Goal: Find specific page/section: Find specific page/section

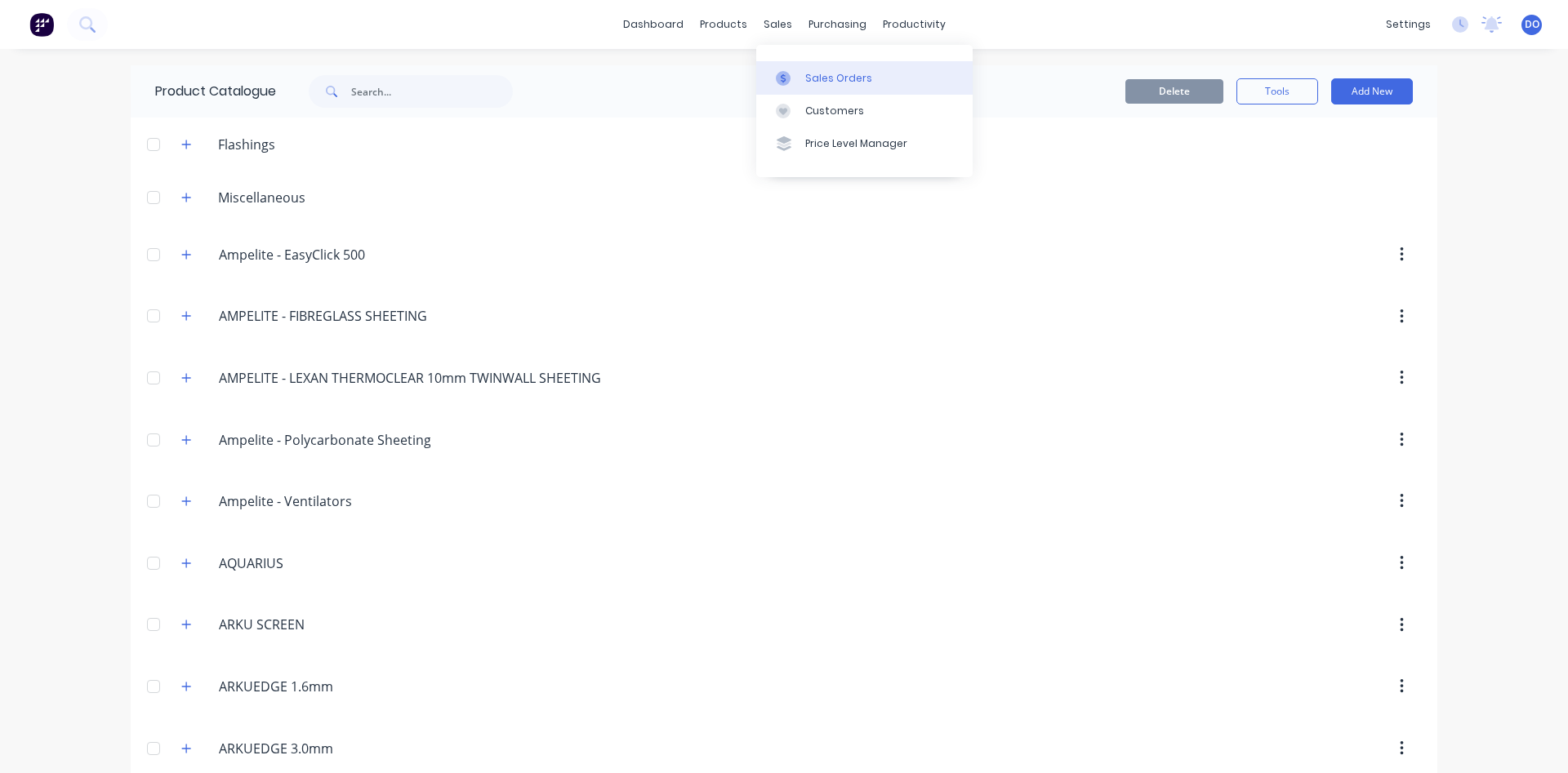
click at [827, 76] on div "Sales Orders" at bounding box center [839, 78] width 67 height 15
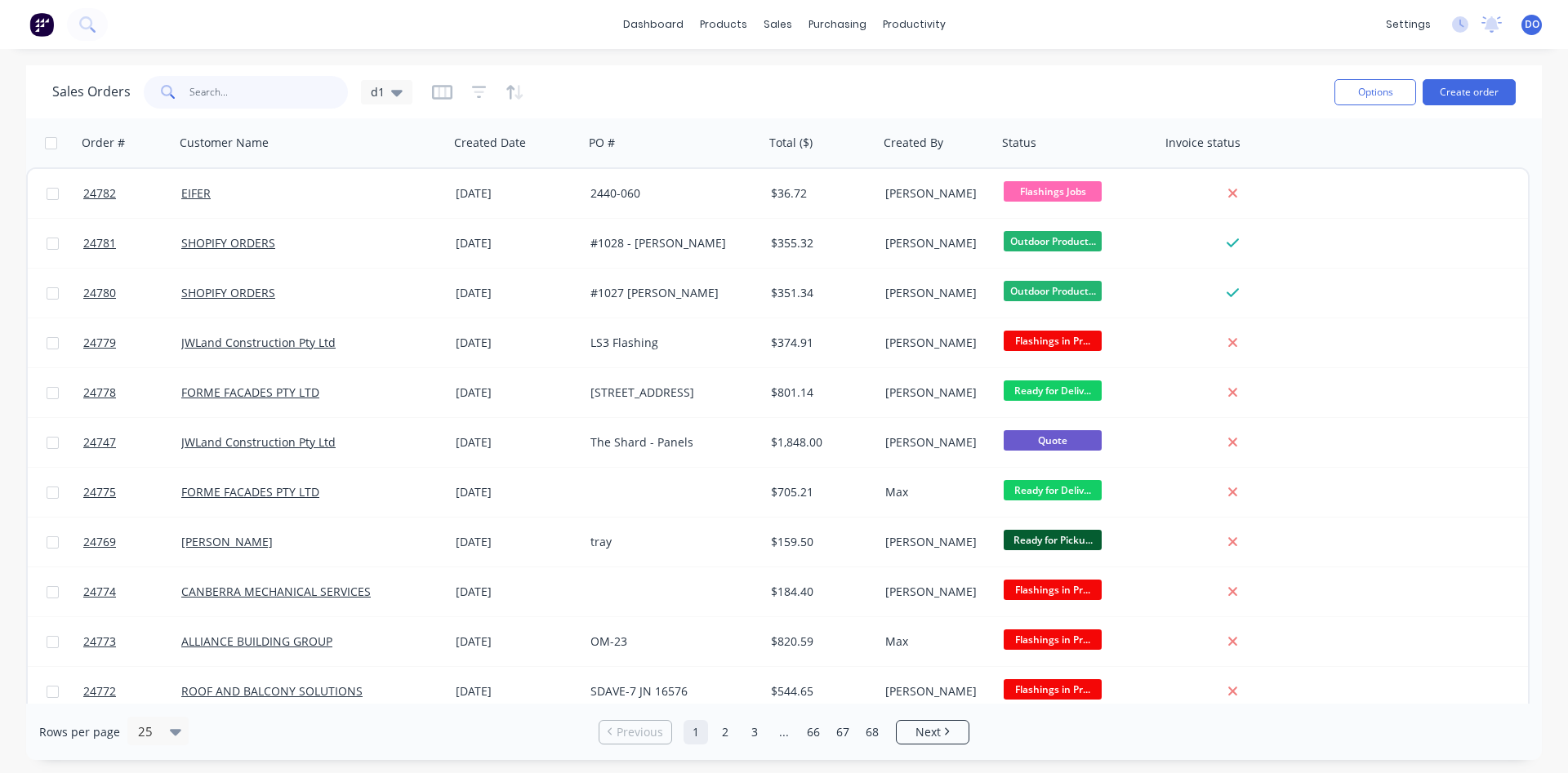
click at [296, 90] on input "text" at bounding box center [269, 92] width 159 height 32
type input "24611"
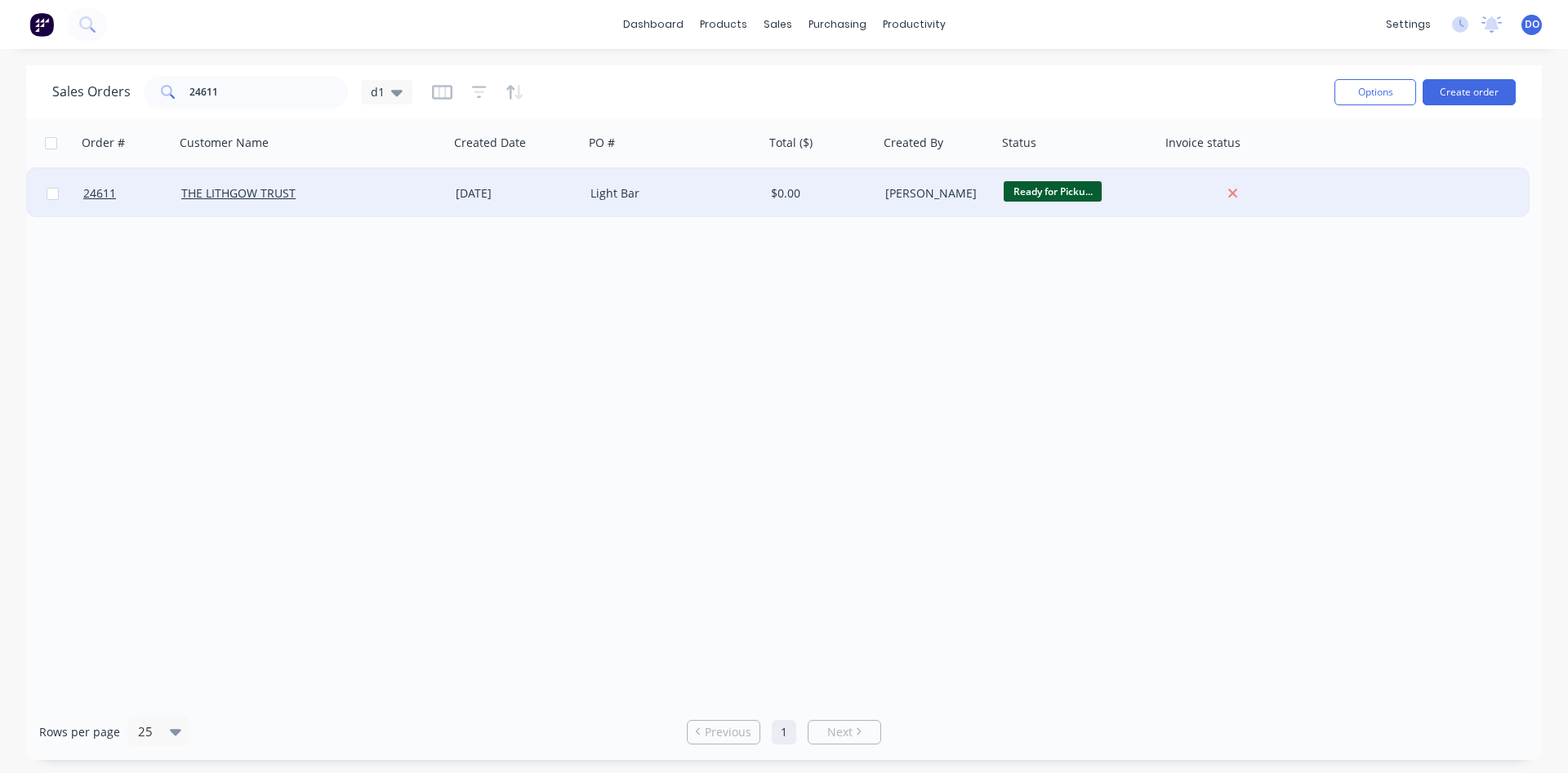
click at [373, 192] on div "THE LITHGOW TRUST" at bounding box center [305, 193] width 248 height 17
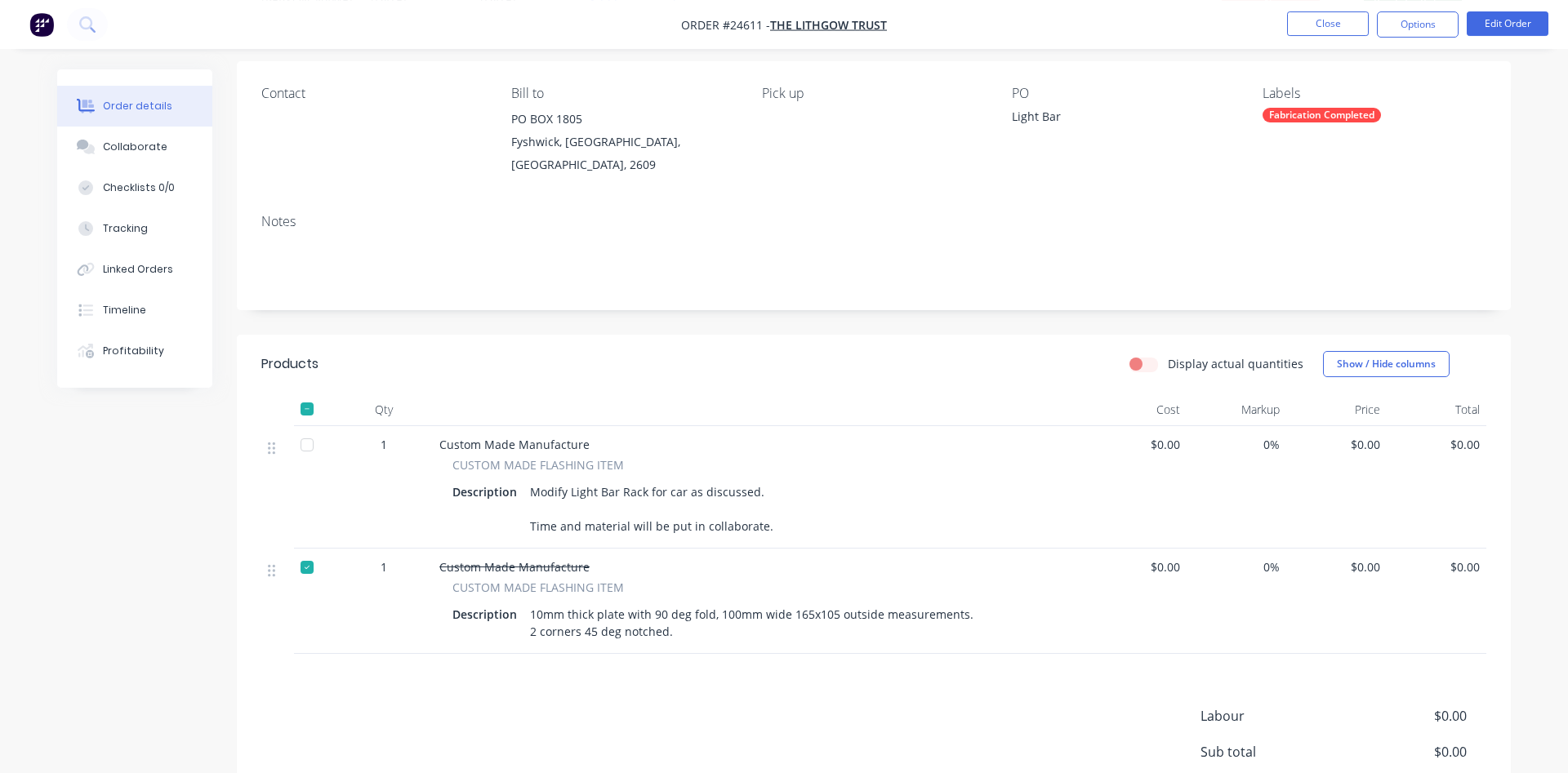
scroll to position [166, 0]
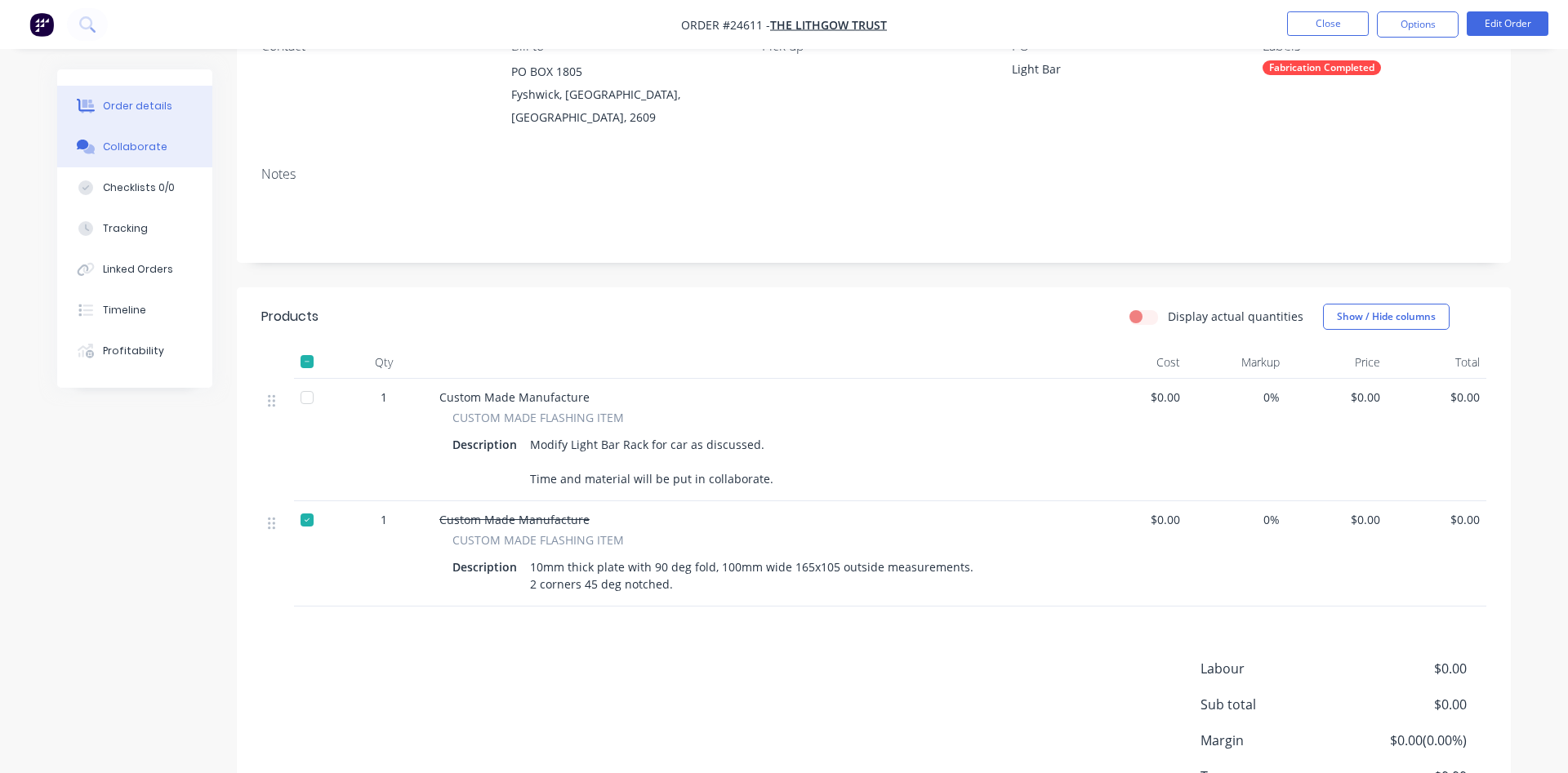
click at [129, 155] on button "Collaborate" at bounding box center [134, 147] width 155 height 41
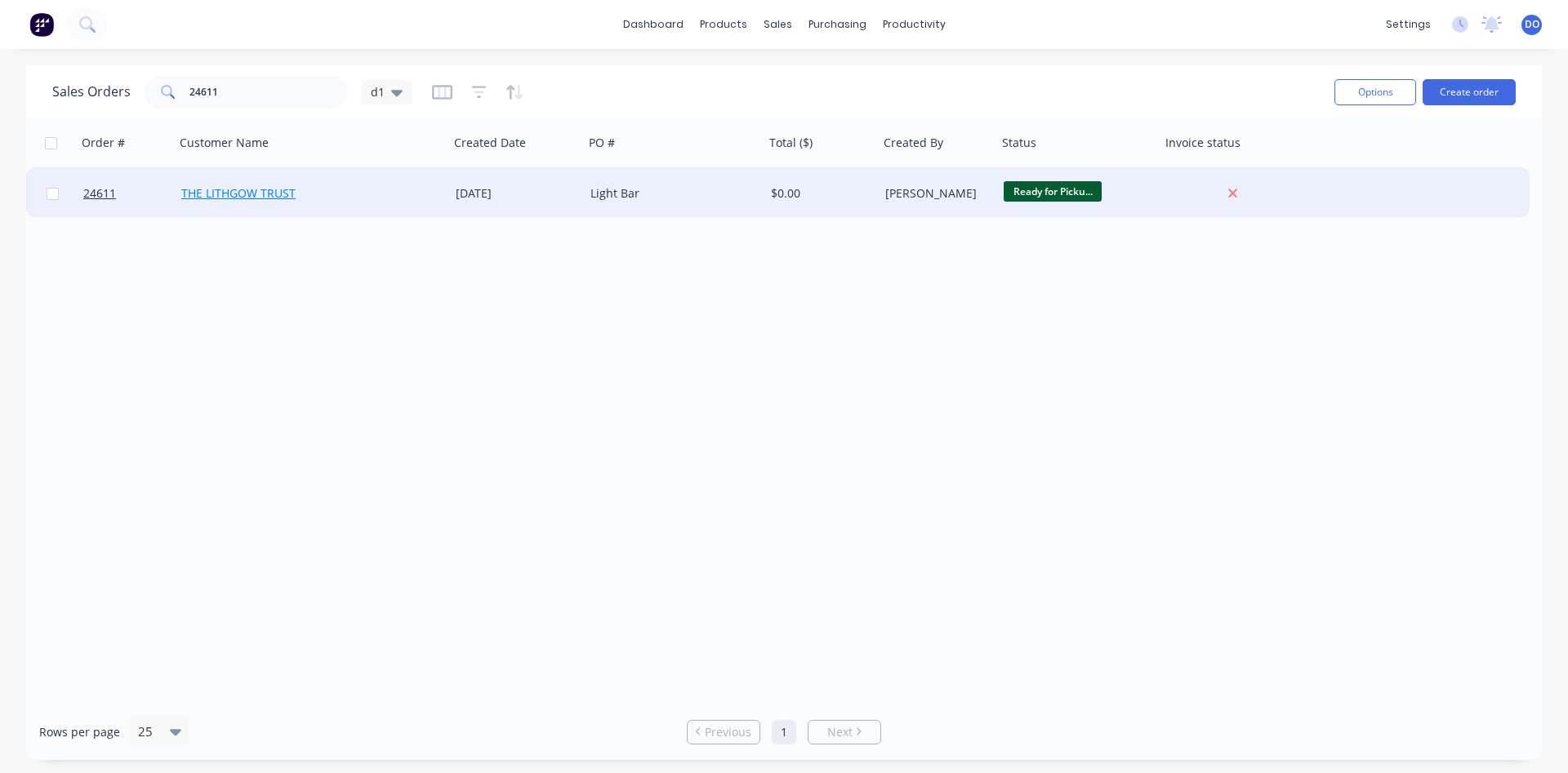
click at [232, 192] on link "THE LITHGOW TRUST" at bounding box center [238, 193] width 115 height 16
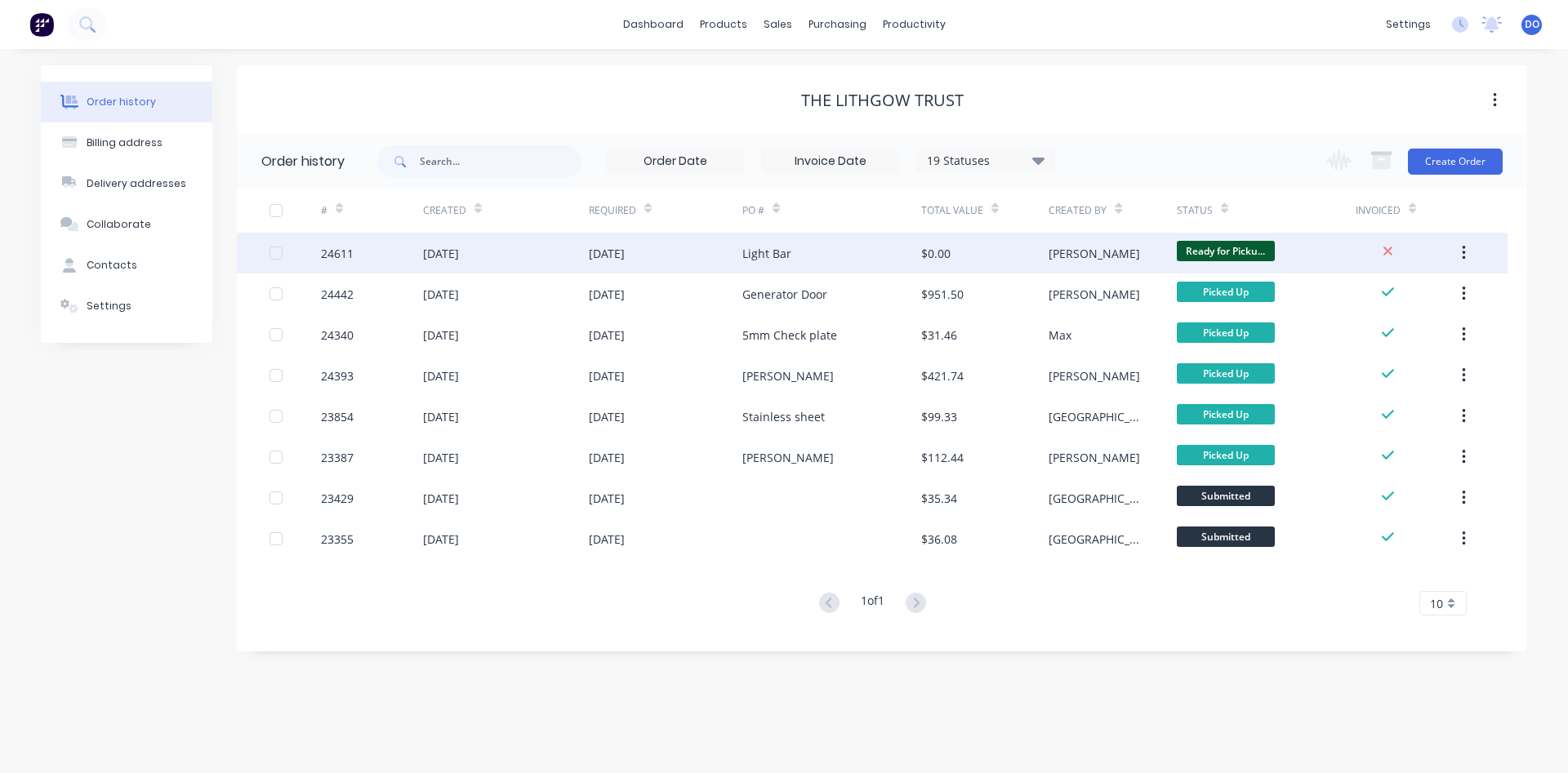
click at [434, 255] on div "[DATE]" at bounding box center [441, 254] width 36 height 17
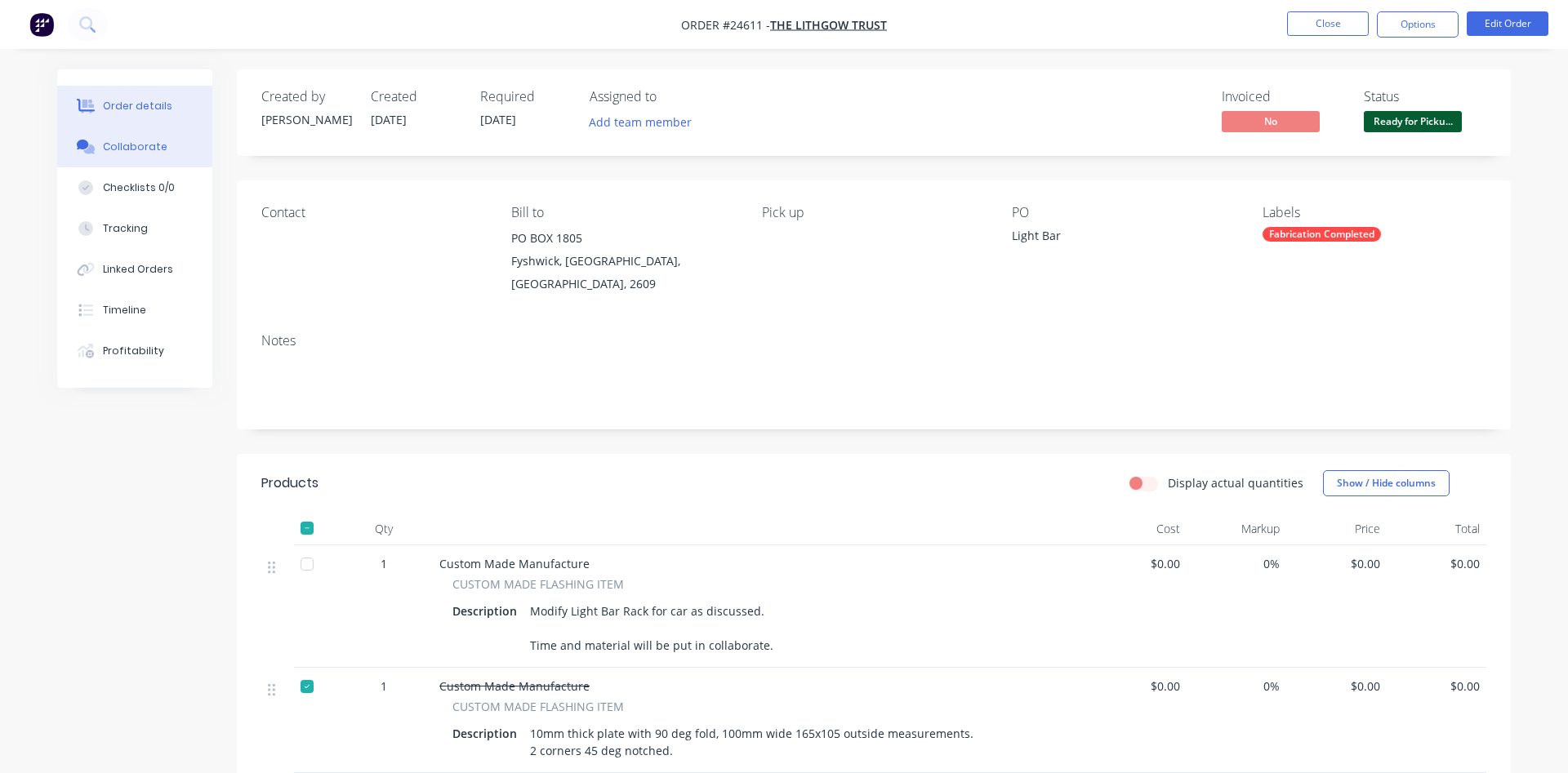
click at [152, 156] on button "Collaborate" at bounding box center [134, 147] width 155 height 41
